Goal: Information Seeking & Learning: Learn about a topic

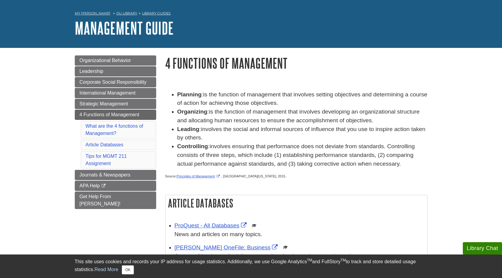
scroll to position [30, 0]
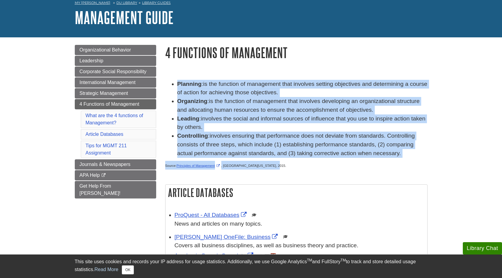
drag, startPoint x: 178, startPoint y: 83, endPoint x: 275, endPoint y: 165, distance: 127.1
click at [275, 165] on div "Planning : is the function of management that involves setting objectives and d…" at bounding box center [296, 126] width 262 height 93
copy div "Planning : is the function of management that involves setting objectives and d…"
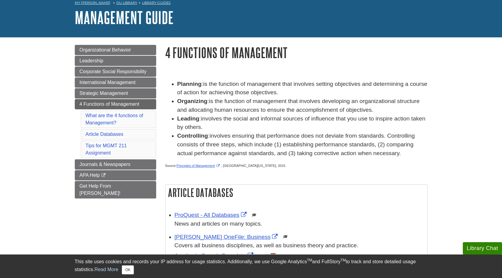
click at [264, 186] on h2 "Article Databases" at bounding box center [296, 193] width 262 height 16
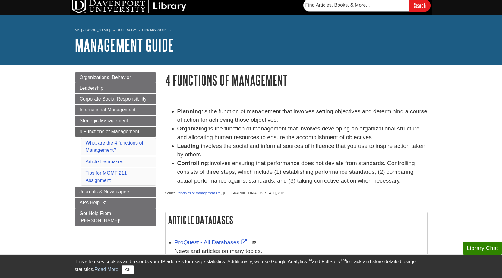
scroll to position [0, 0]
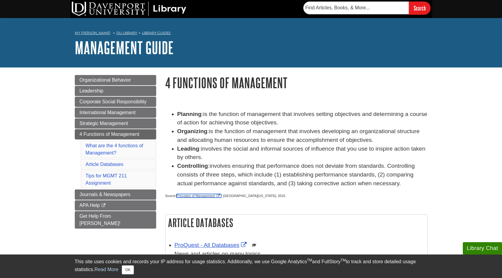
click at [198, 196] on link "Principles of Management" at bounding box center [198, 196] width 45 height 4
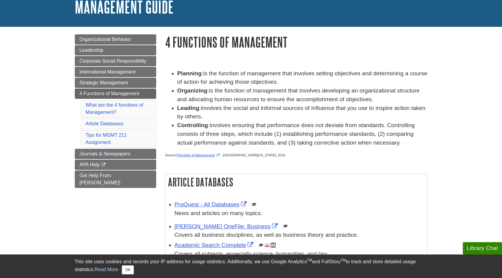
scroll to position [30, 0]
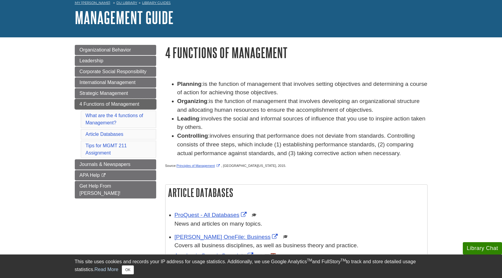
click at [122, 102] on span "4 Functions of Management" at bounding box center [110, 104] width 60 height 5
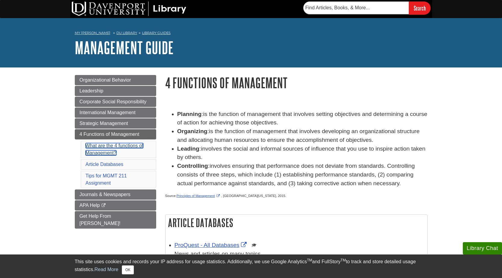
click at [109, 144] on link "What are the 4 functions of Management?" at bounding box center [115, 149] width 58 height 12
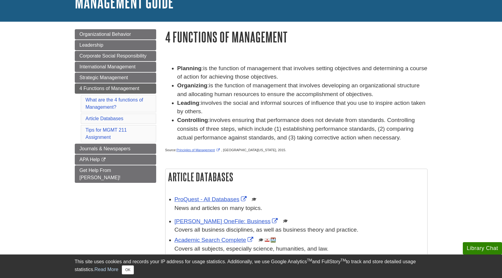
scroll to position [90, 0]
